Goal: Information Seeking & Learning: Learn about a topic

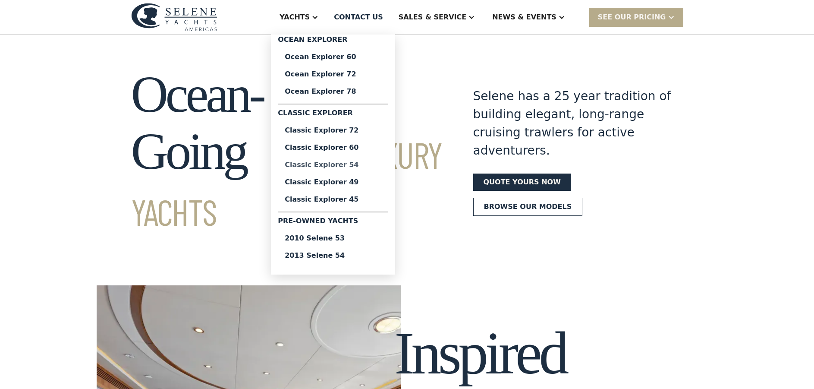
click at [359, 166] on div "Classic Explorer 54" at bounding box center [333, 164] width 97 height 7
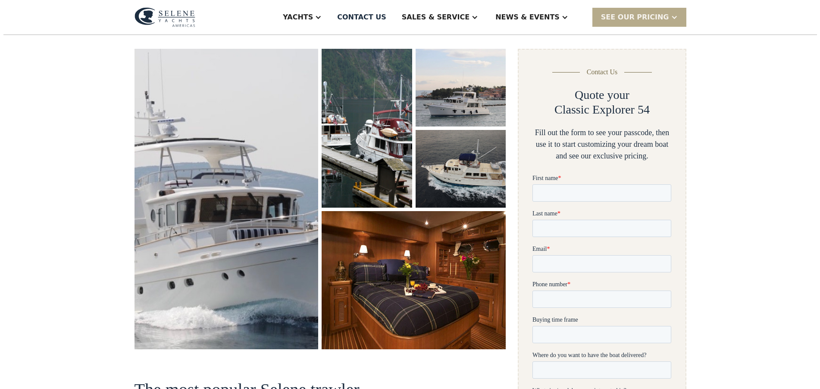
scroll to position [129, 0]
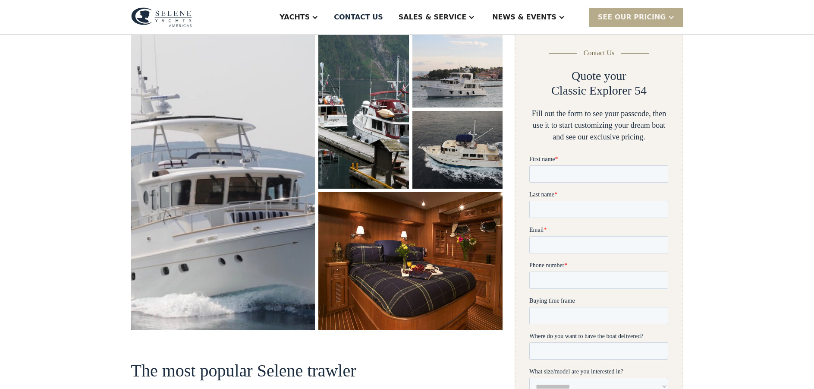
click at [214, 222] on img "open lightbox" at bounding box center [223, 180] width 194 height 317
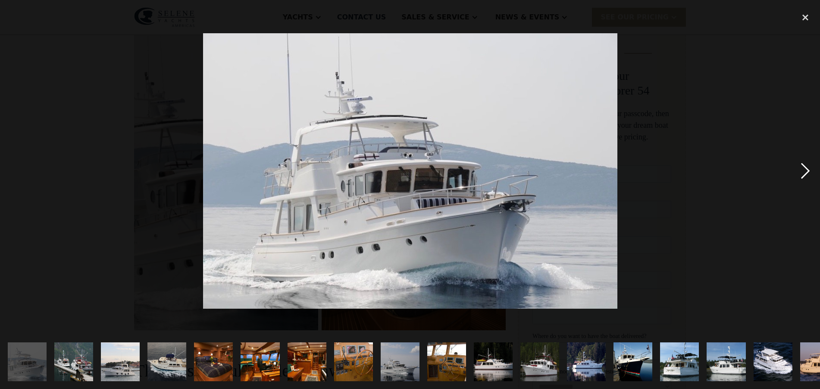
click at [804, 173] on div "next image" at bounding box center [805, 171] width 29 height 327
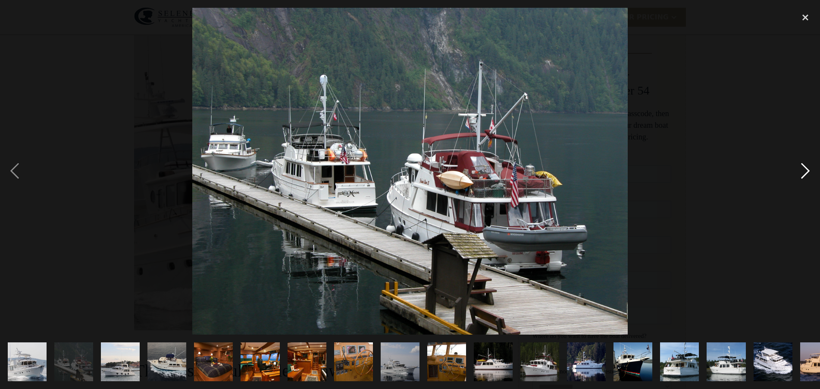
click at [804, 173] on div "next image" at bounding box center [805, 171] width 29 height 327
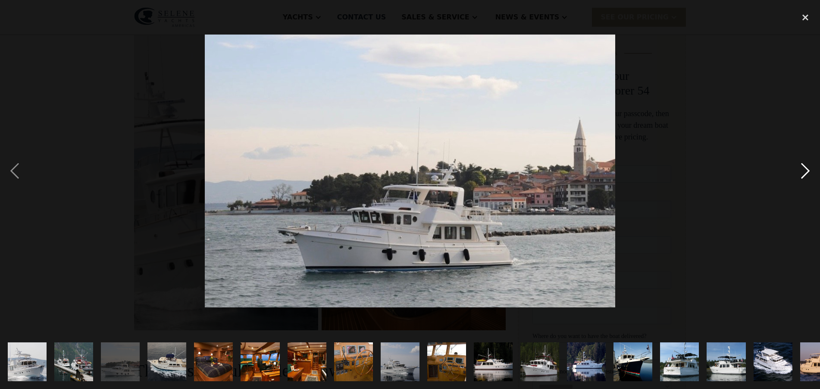
click at [804, 172] on div "next image" at bounding box center [805, 171] width 29 height 327
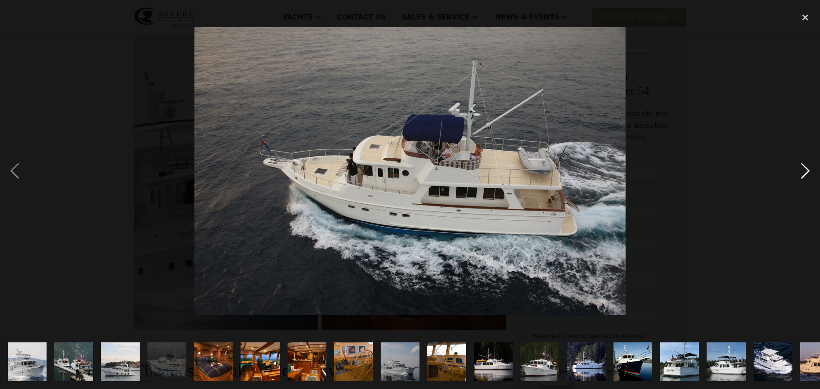
click at [804, 172] on div "next image" at bounding box center [805, 171] width 29 height 327
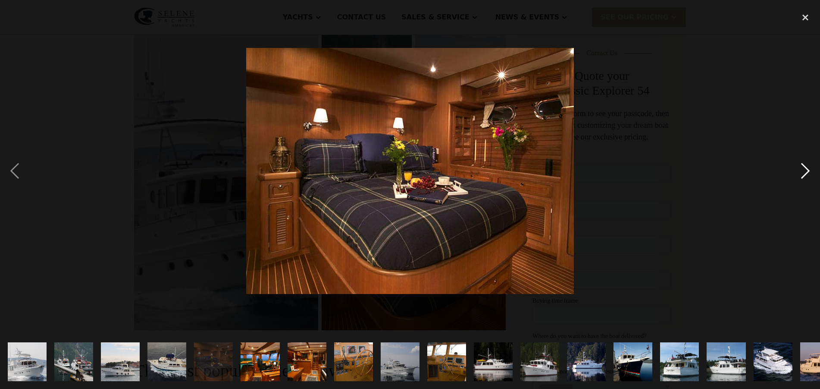
click at [804, 172] on div "next image" at bounding box center [805, 171] width 29 height 327
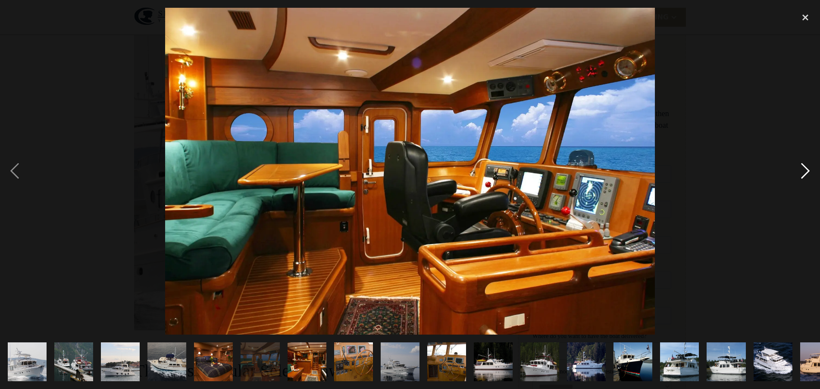
click at [804, 172] on div "next image" at bounding box center [805, 171] width 29 height 327
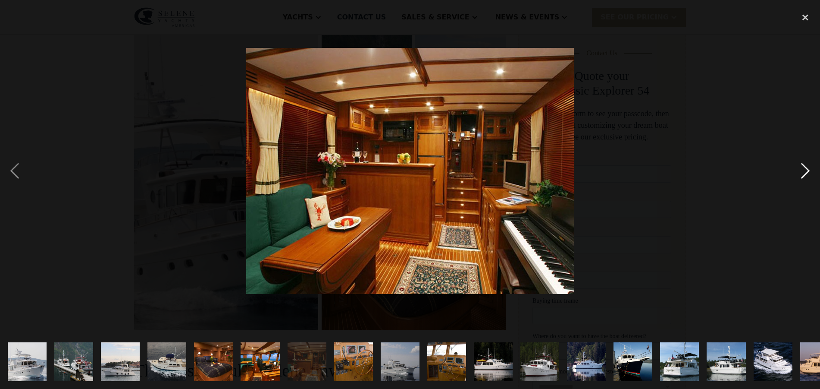
click at [804, 172] on div "next image" at bounding box center [805, 171] width 29 height 327
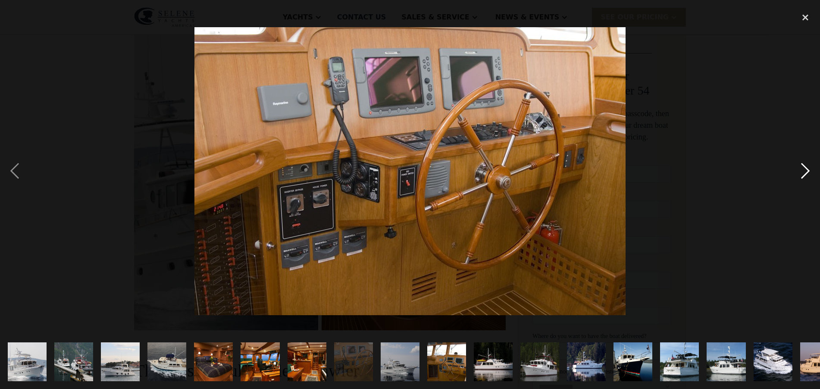
click at [804, 172] on div "next image" at bounding box center [805, 171] width 29 height 327
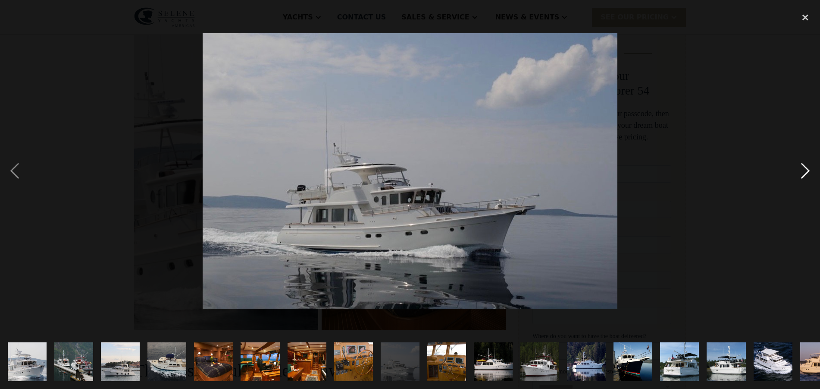
click at [804, 172] on div "next image" at bounding box center [805, 171] width 29 height 327
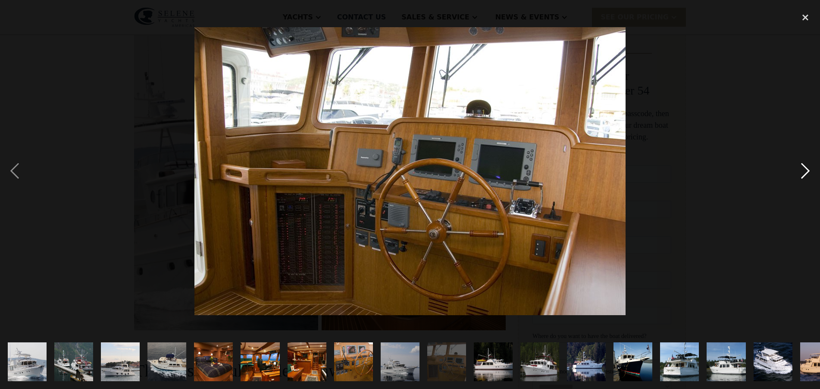
click at [804, 172] on div "next image" at bounding box center [805, 171] width 29 height 327
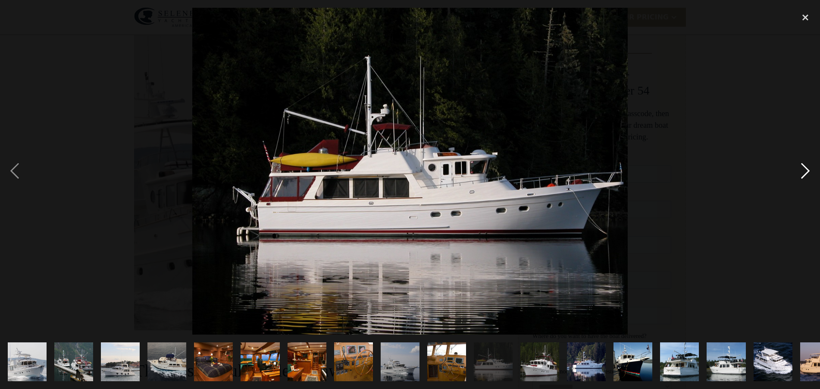
click at [804, 172] on div "next image" at bounding box center [805, 171] width 29 height 327
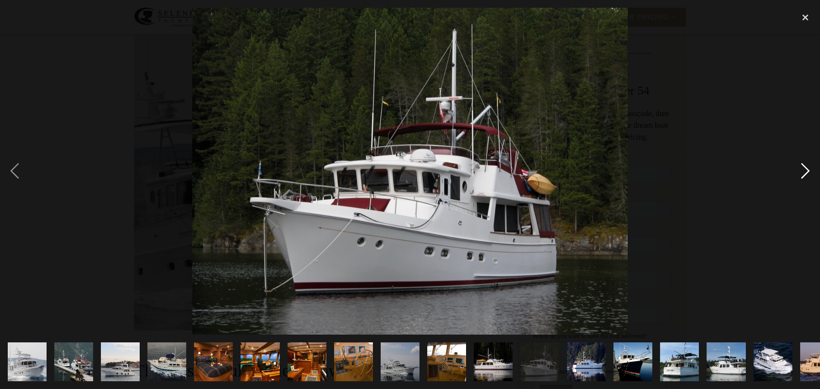
click at [804, 172] on div "next image" at bounding box center [805, 171] width 29 height 327
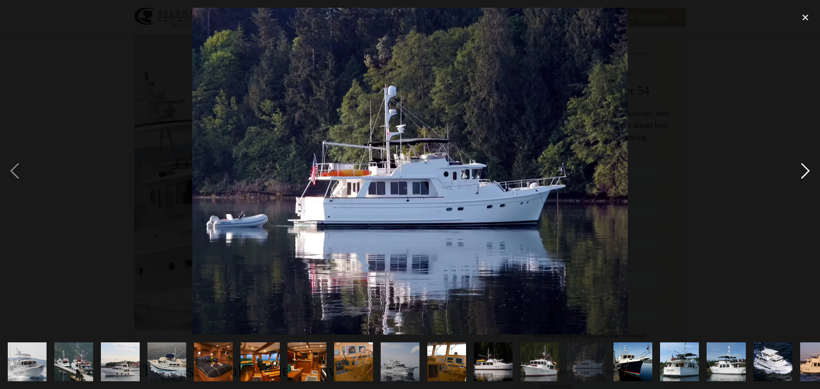
click at [804, 172] on div "next image" at bounding box center [805, 171] width 29 height 327
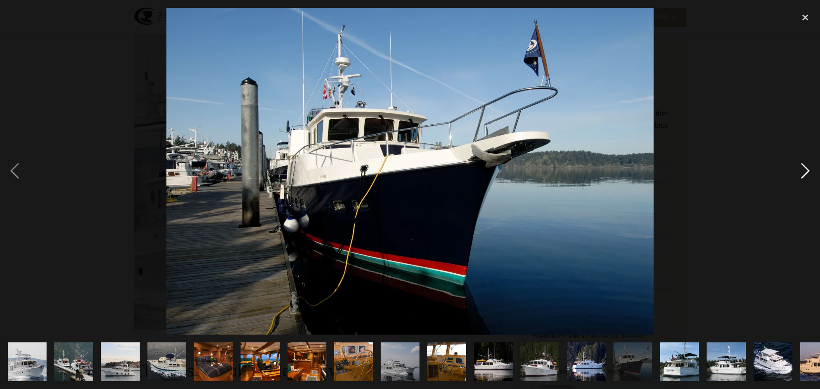
click at [804, 172] on div "next image" at bounding box center [805, 171] width 29 height 327
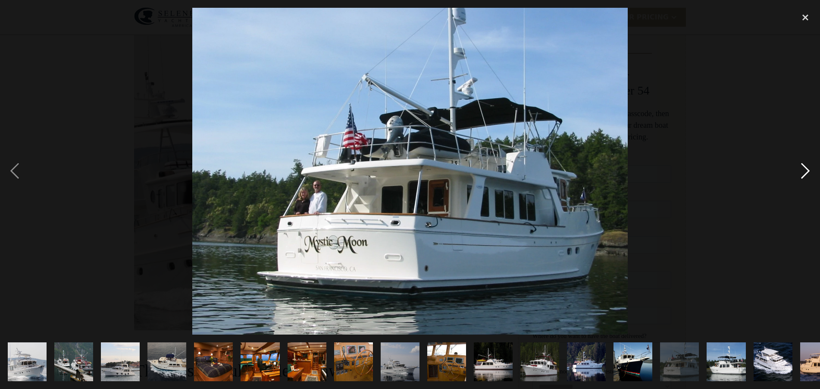
click at [804, 172] on div "next image" at bounding box center [805, 171] width 29 height 327
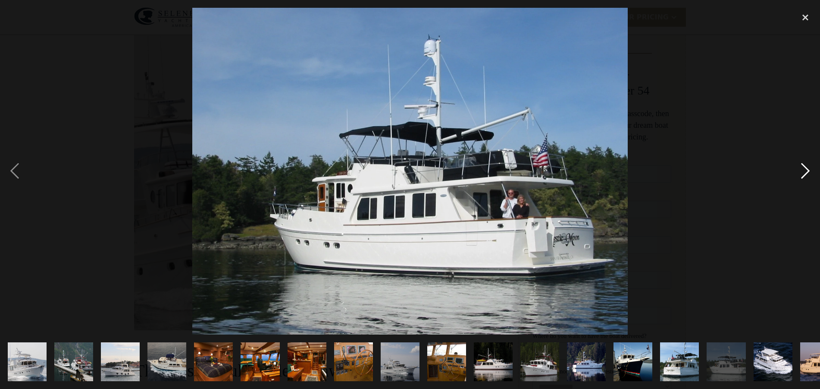
click at [804, 172] on div "next image" at bounding box center [805, 171] width 29 height 327
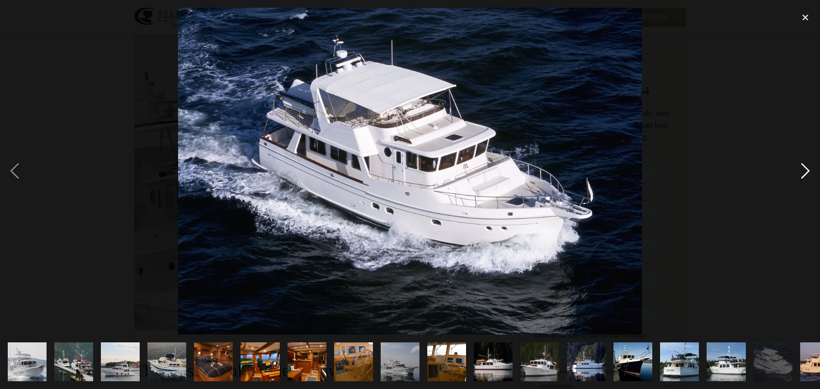
click at [804, 172] on div "next image" at bounding box center [805, 171] width 29 height 327
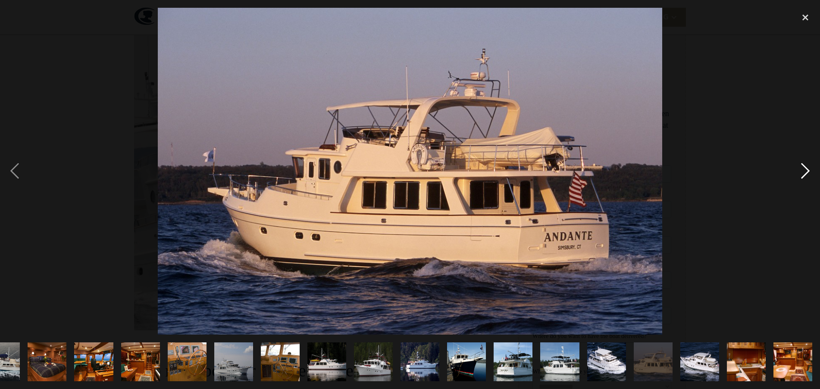
scroll to position [0, 167]
click at [807, 171] on div "next image" at bounding box center [805, 171] width 29 height 327
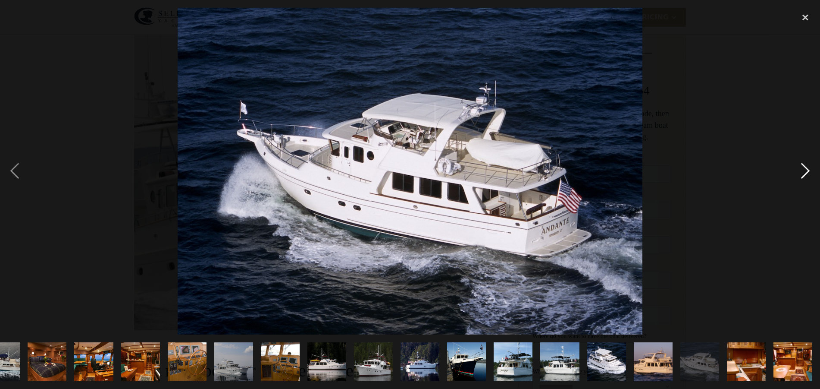
click at [807, 171] on div "next image" at bounding box center [805, 171] width 29 height 327
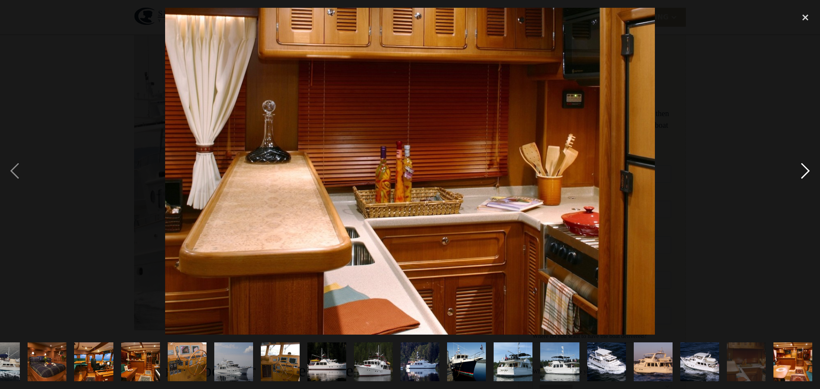
click at [807, 171] on div "next image" at bounding box center [805, 171] width 29 height 327
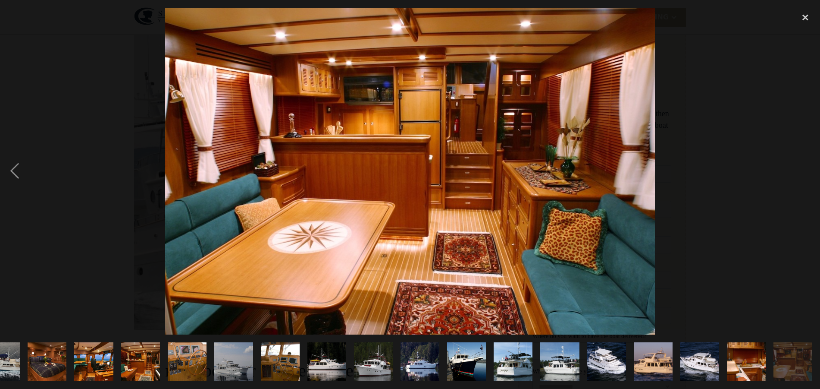
click at [807, 171] on div "next image" at bounding box center [805, 171] width 29 height 327
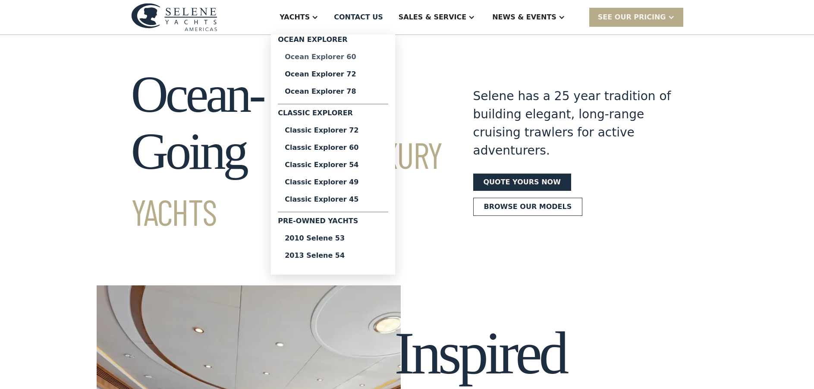
click at [360, 58] on div "Ocean Explorer 60" at bounding box center [333, 56] width 97 height 7
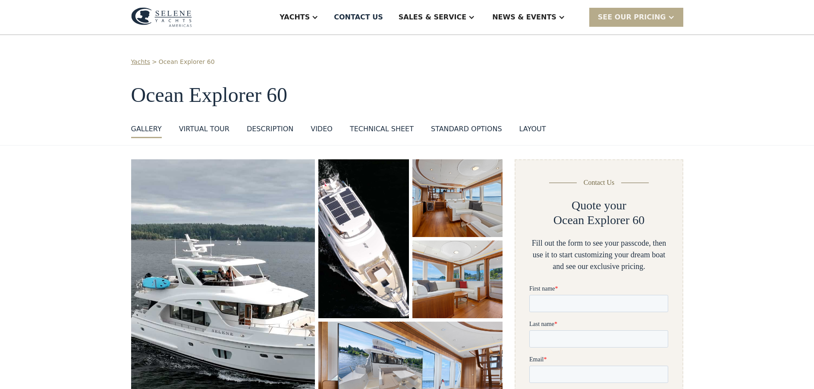
click at [224, 254] on img "open lightbox" at bounding box center [223, 301] width 184 height 285
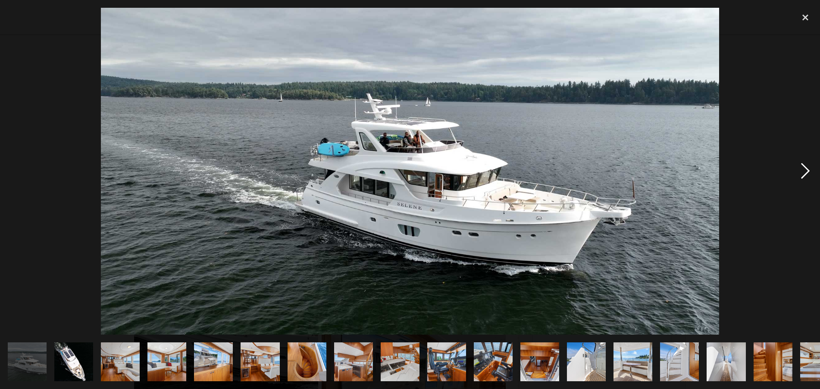
click at [807, 171] on div "next image" at bounding box center [805, 171] width 29 height 327
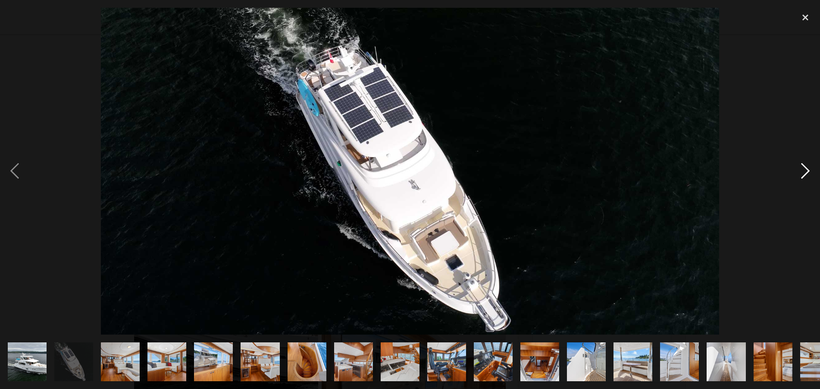
click at [807, 171] on div "next image" at bounding box center [805, 171] width 29 height 327
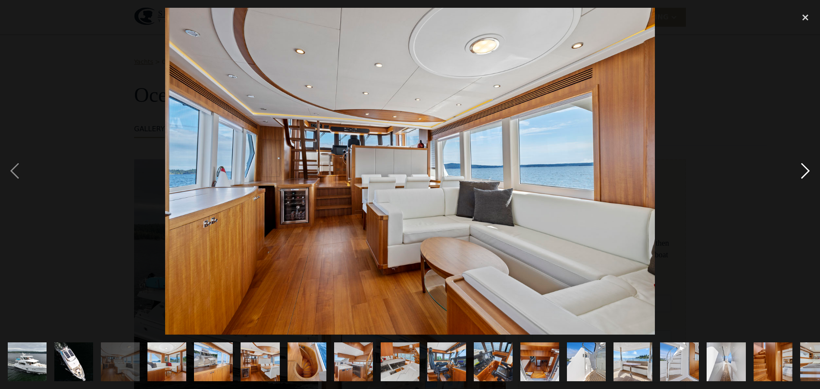
click at [807, 171] on div "next image" at bounding box center [805, 171] width 29 height 327
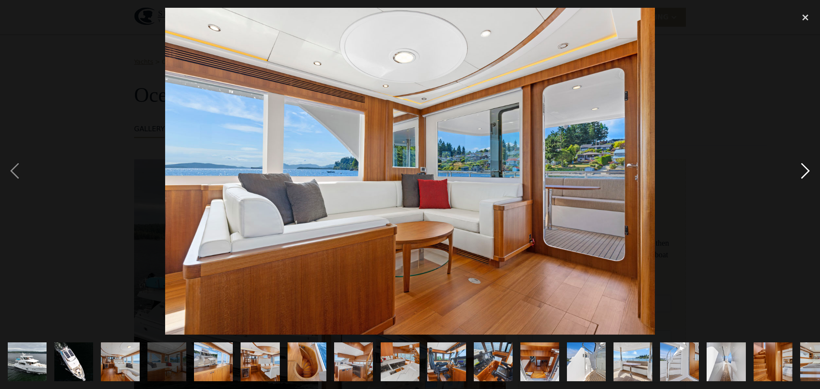
click at [807, 171] on div "next image" at bounding box center [805, 171] width 29 height 327
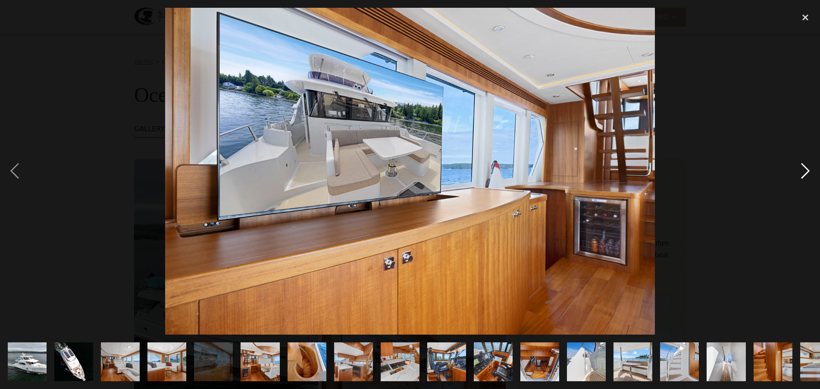
click at [807, 171] on div "next image" at bounding box center [805, 171] width 29 height 327
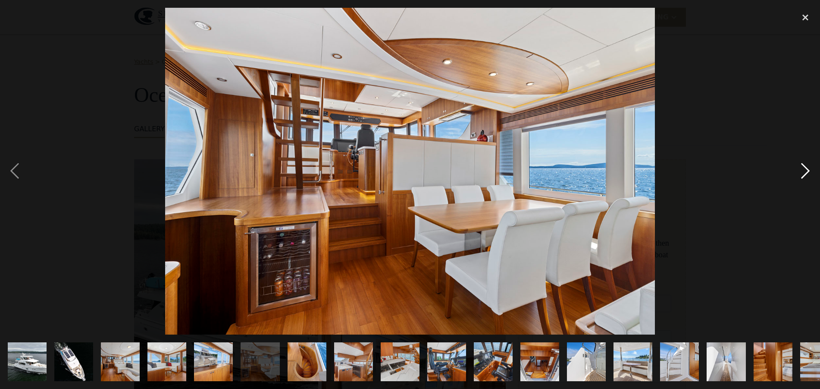
click at [807, 171] on div "next image" at bounding box center [805, 171] width 29 height 327
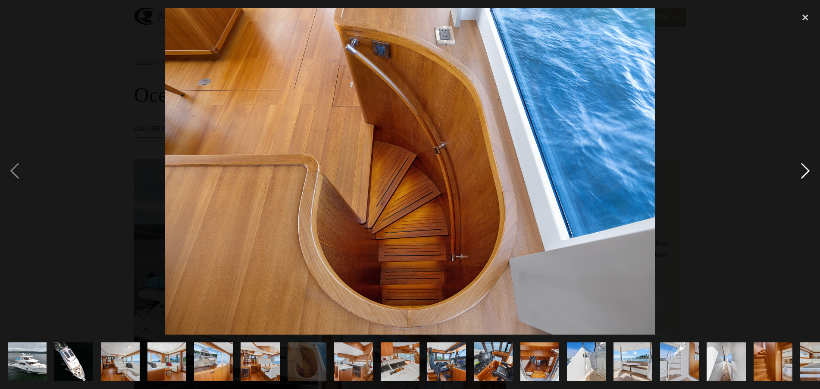
click at [807, 171] on div "next image" at bounding box center [805, 171] width 29 height 327
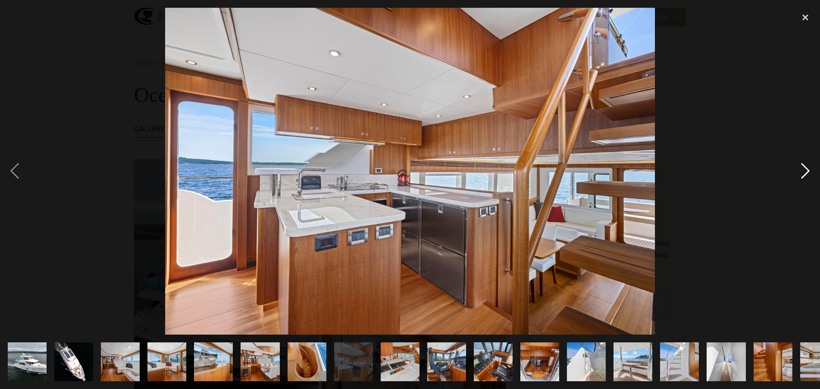
click at [807, 171] on div "next image" at bounding box center [805, 171] width 29 height 327
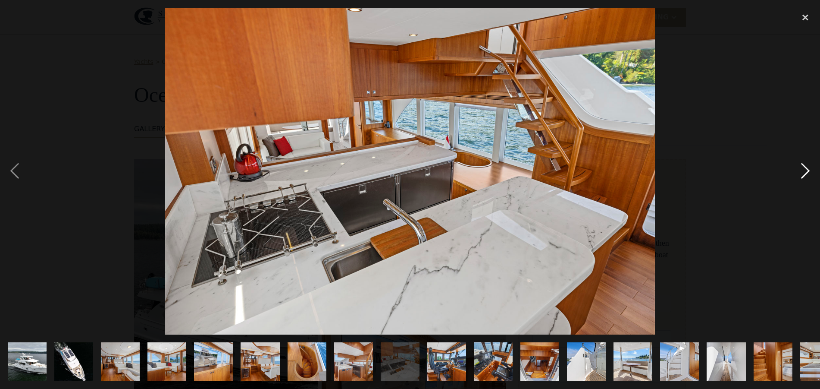
click at [807, 171] on div "next image" at bounding box center [805, 171] width 29 height 327
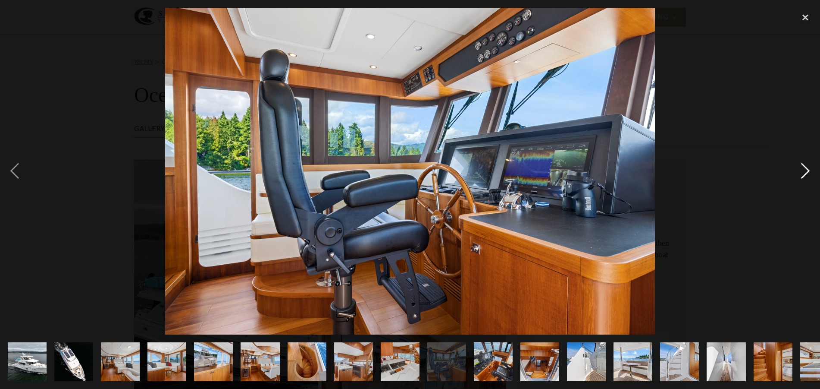
click at [807, 171] on div "next image" at bounding box center [805, 171] width 29 height 327
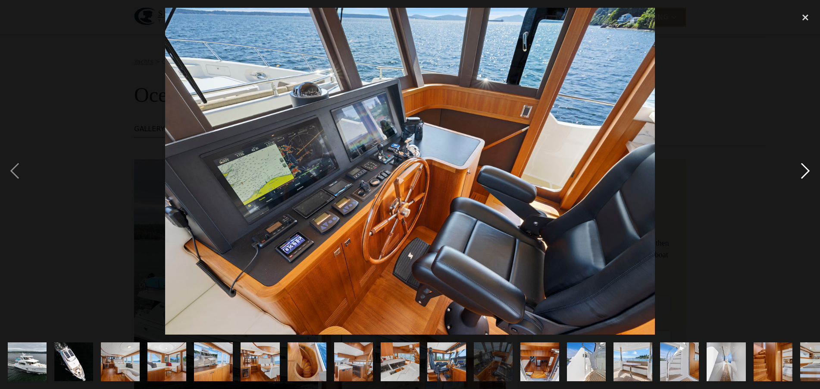
click at [807, 171] on div "next image" at bounding box center [805, 171] width 29 height 327
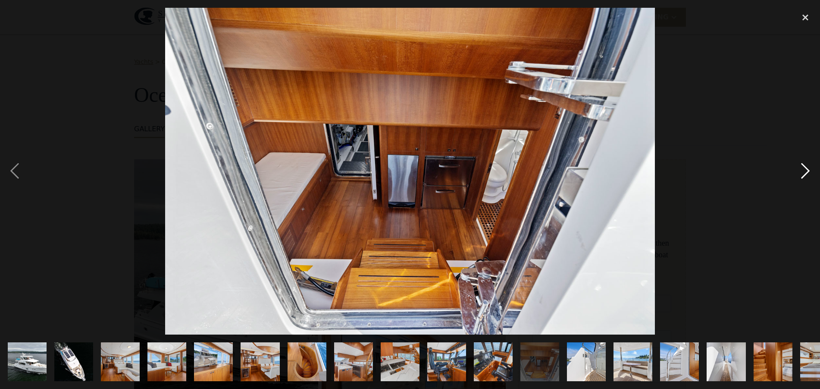
click at [807, 171] on div "next image" at bounding box center [805, 171] width 29 height 327
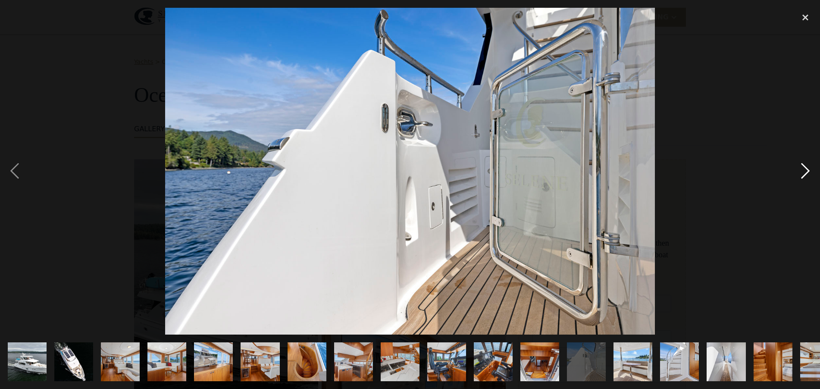
click at [807, 171] on div "next image" at bounding box center [805, 171] width 29 height 327
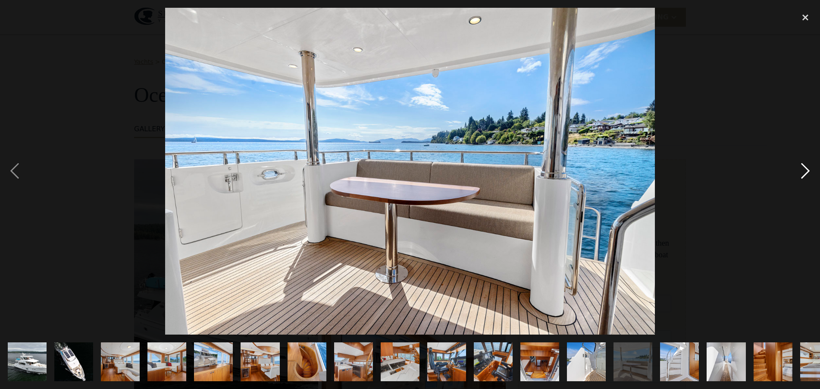
click at [807, 171] on div "next image" at bounding box center [805, 171] width 29 height 327
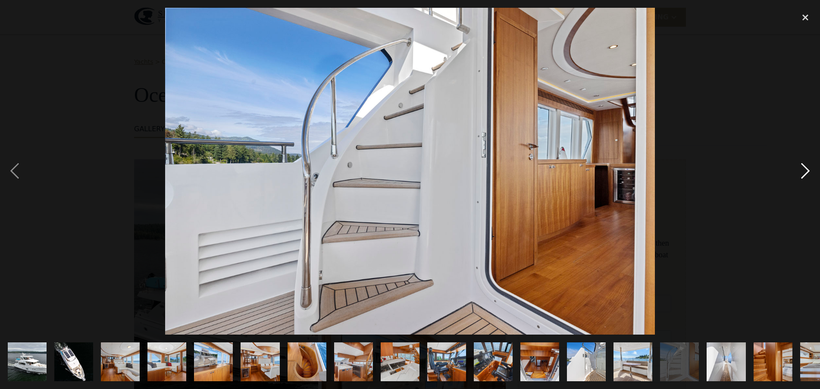
click at [807, 171] on div "next image" at bounding box center [805, 171] width 29 height 327
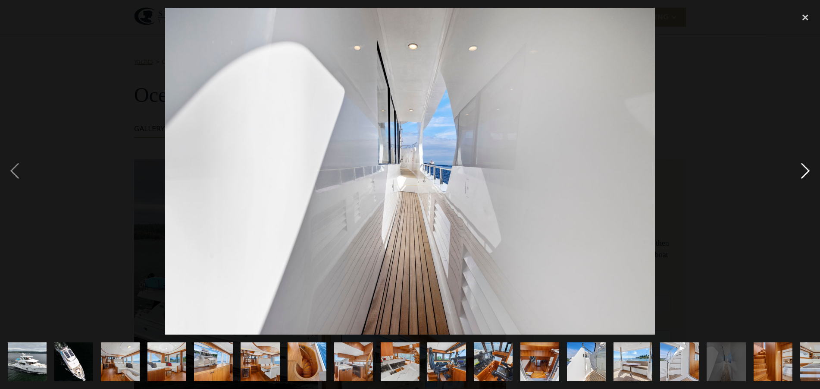
click at [807, 171] on div "next image" at bounding box center [805, 171] width 29 height 327
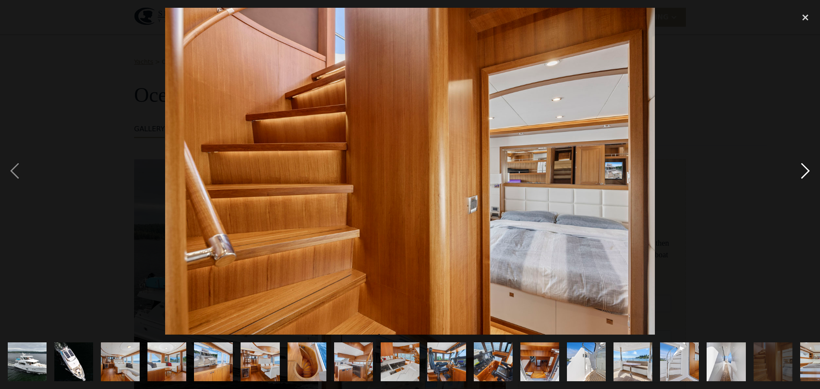
click at [807, 171] on div "next image" at bounding box center [805, 171] width 29 height 327
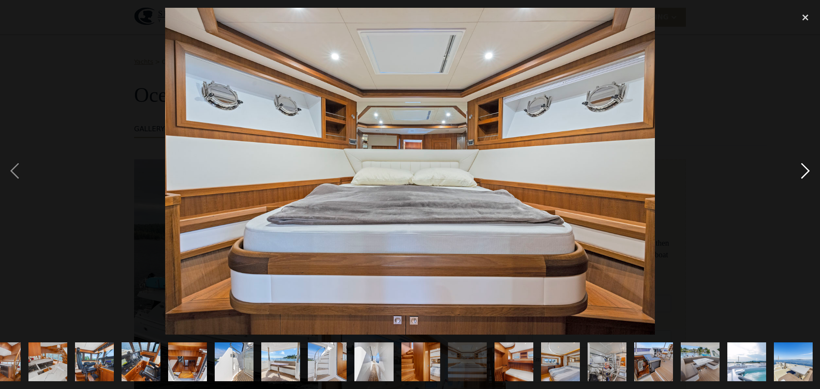
scroll to position [0, 353]
click at [807, 171] on div "next image" at bounding box center [805, 171] width 29 height 327
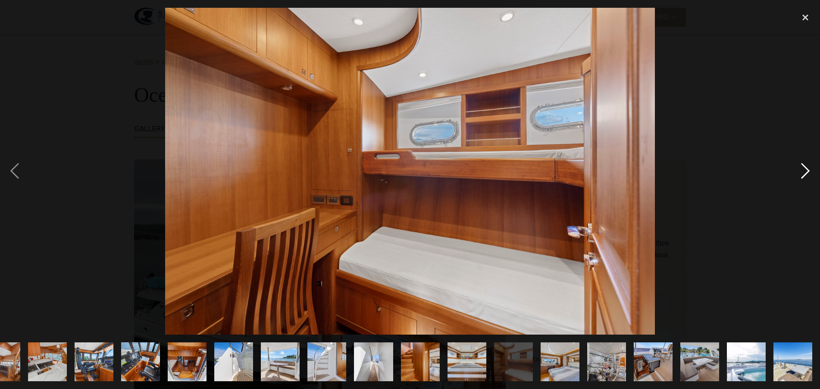
click at [807, 171] on div "next image" at bounding box center [805, 171] width 29 height 327
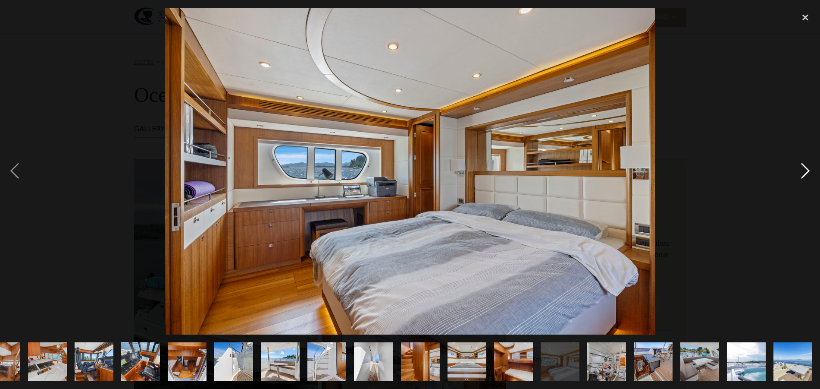
click at [807, 171] on div "next image" at bounding box center [805, 171] width 29 height 327
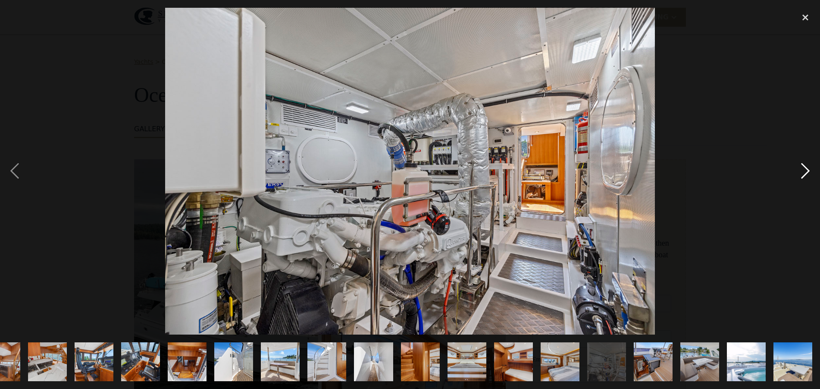
click at [807, 171] on div "next image" at bounding box center [805, 171] width 29 height 327
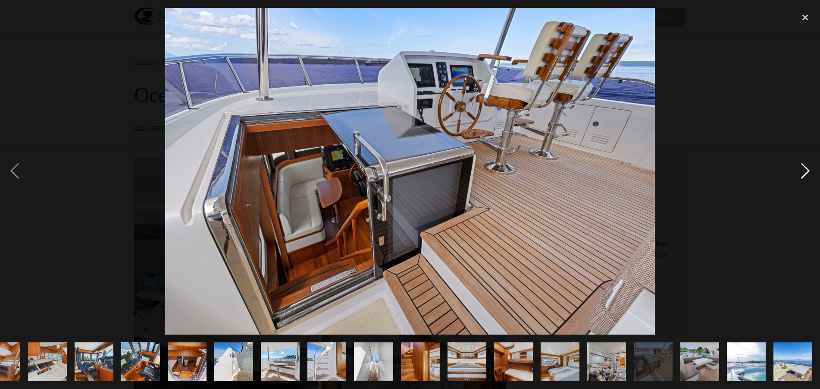
click at [805, 169] on div "next image" at bounding box center [805, 171] width 29 height 327
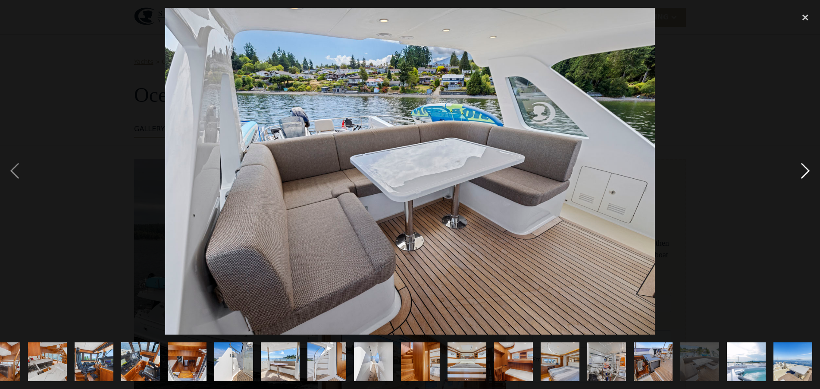
click at [802, 171] on div "next image" at bounding box center [805, 171] width 29 height 327
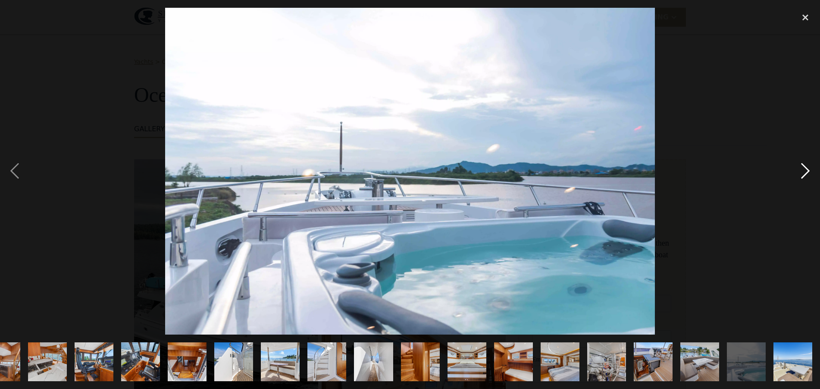
click at [803, 170] on div "next image" at bounding box center [805, 171] width 29 height 327
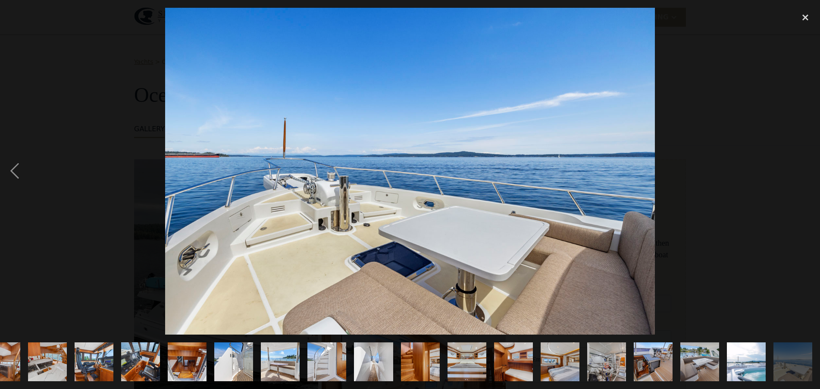
click at [803, 170] on div "next image" at bounding box center [805, 171] width 29 height 327
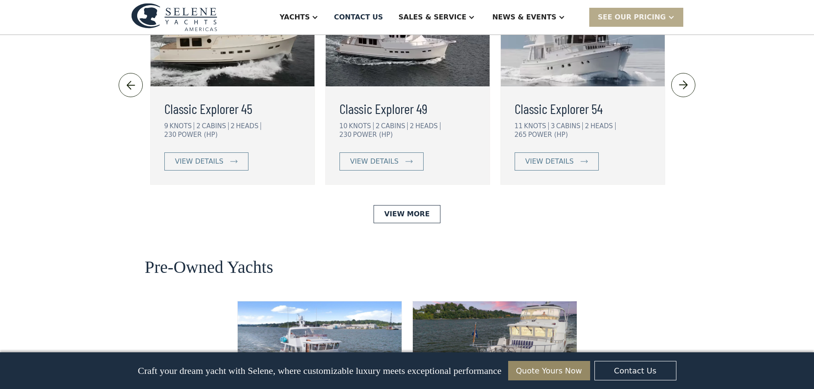
scroll to position [1984, 0]
